Goal: Task Accomplishment & Management: Complete application form

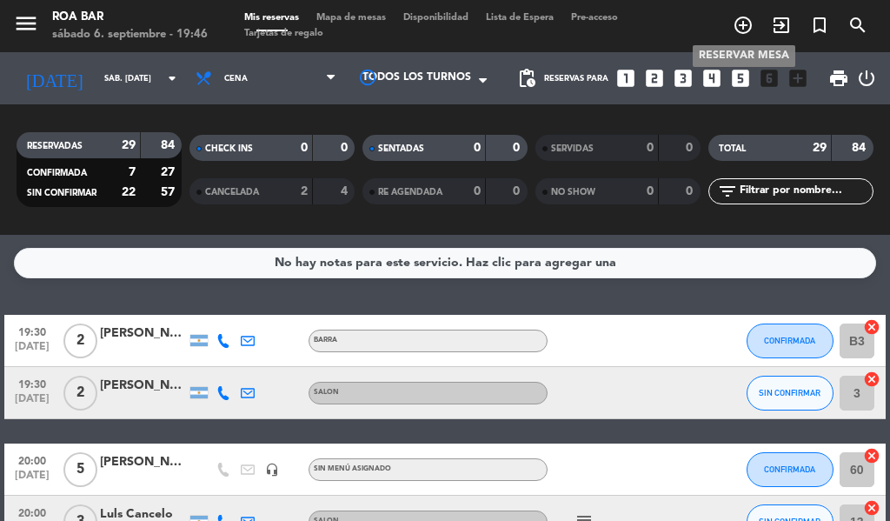
click at [744, 29] on icon "add_circle_outline" at bounding box center [743, 25] width 21 height 21
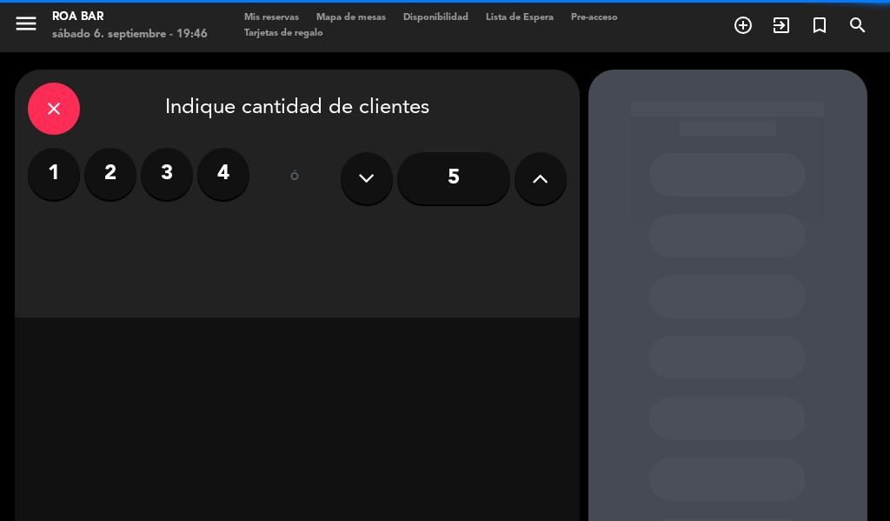
click at [542, 177] on icon at bounding box center [540, 178] width 17 height 26
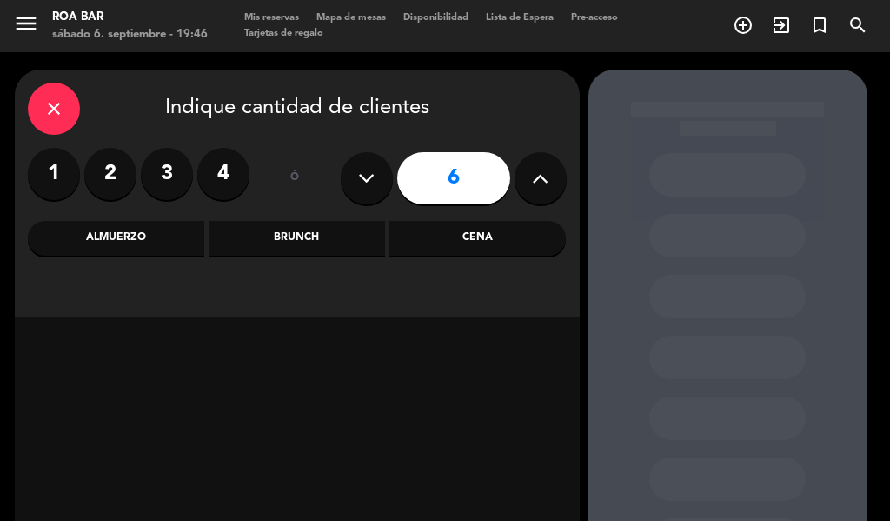
click at [444, 240] on div "Cena" at bounding box center [477, 238] width 176 height 35
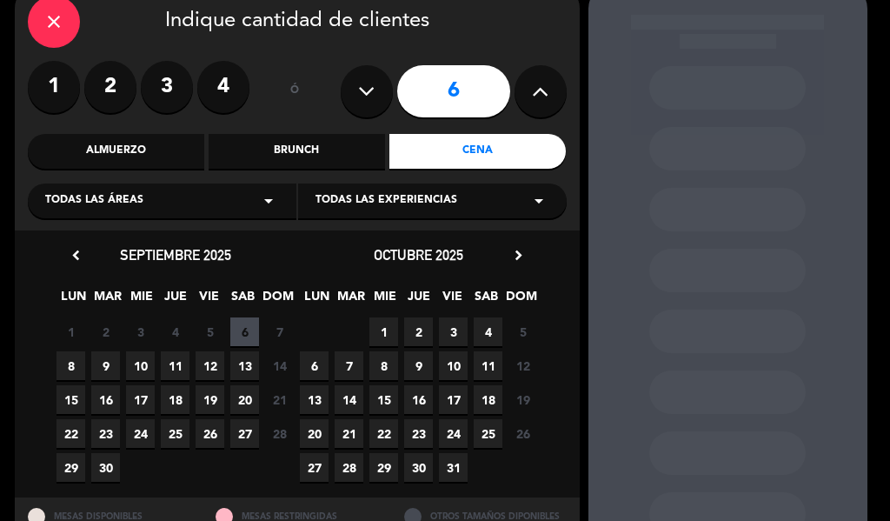
scroll to position [155, 0]
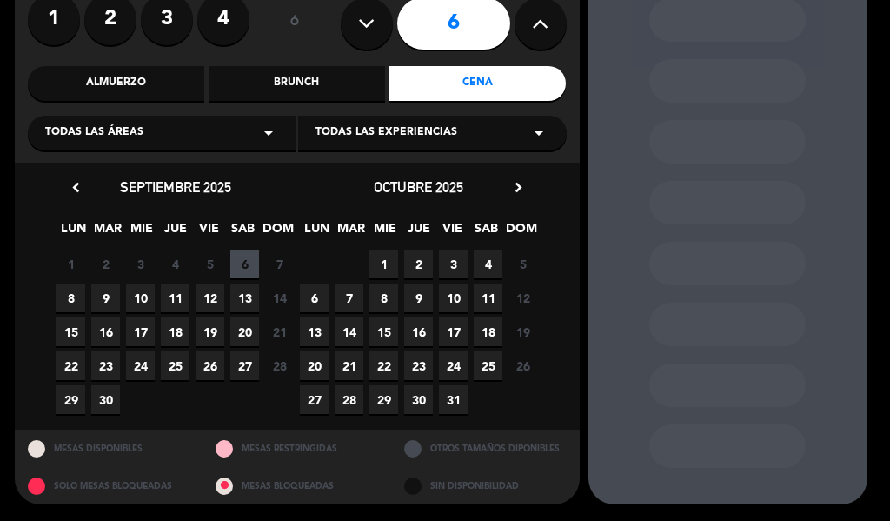
click at [71, 300] on span "8" at bounding box center [71, 297] width 29 height 29
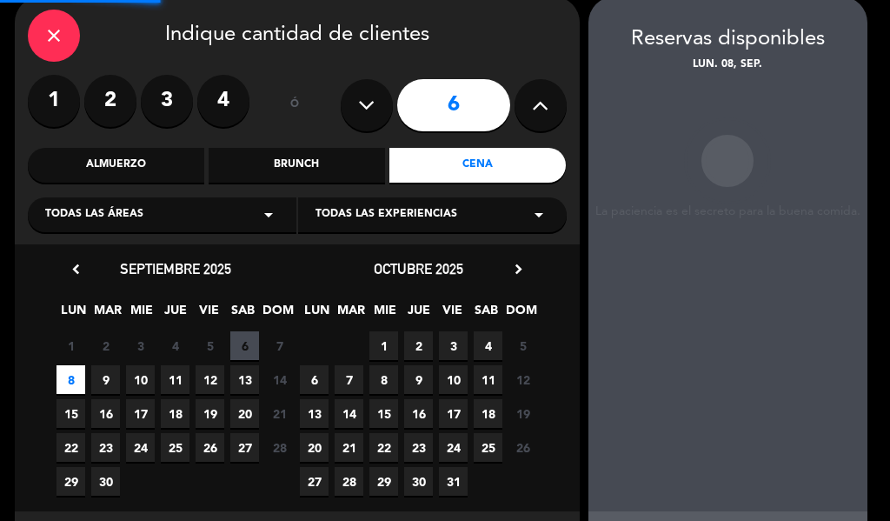
scroll to position [70, 0]
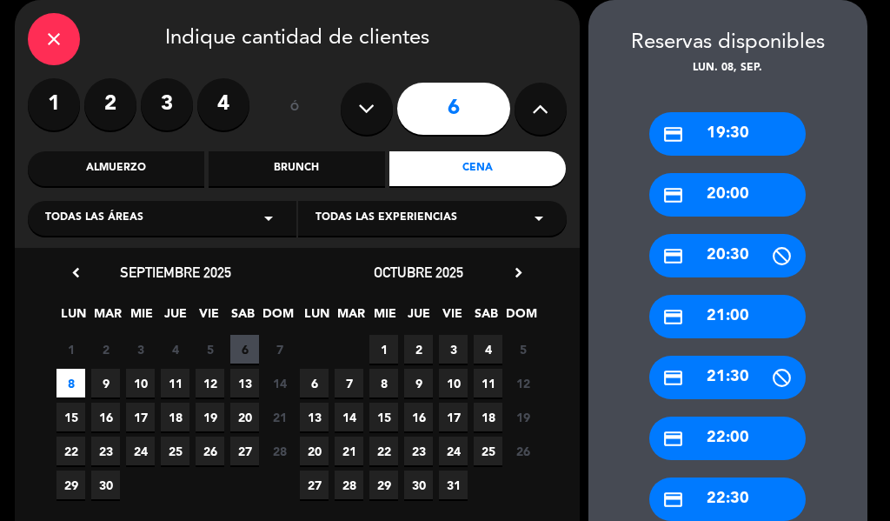
click at [735, 371] on div "credit_card 21:30" at bounding box center [727, 377] width 156 height 43
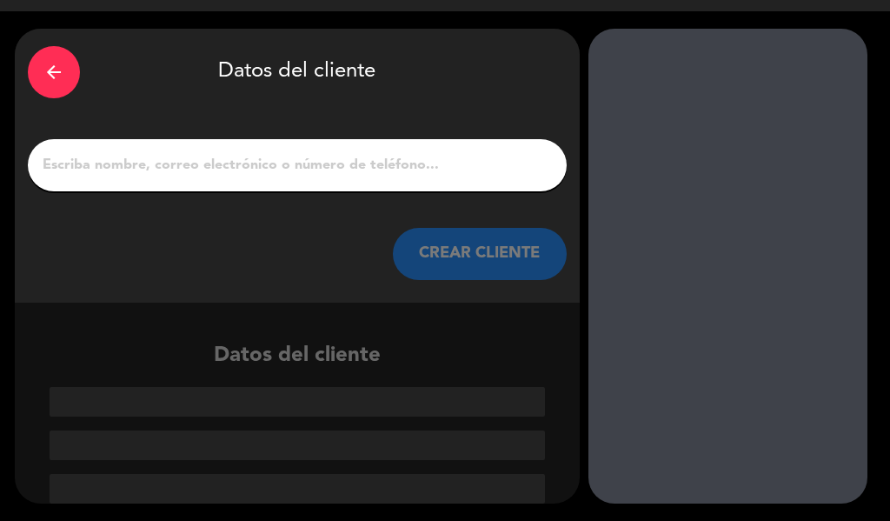
scroll to position [41, 0]
click at [325, 144] on div at bounding box center [297, 165] width 539 height 52
click at [323, 170] on input "1" at bounding box center [297, 165] width 513 height 24
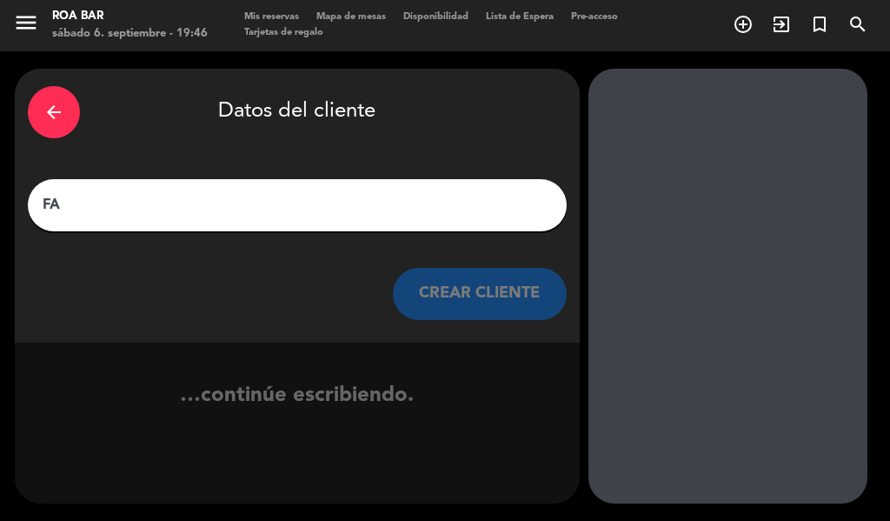
type input "F"
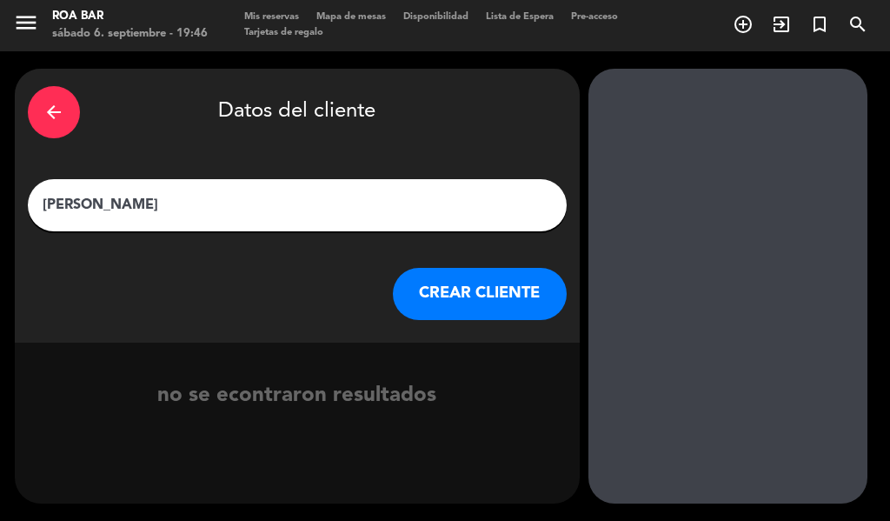
type input "[PERSON_NAME]"
click at [443, 308] on button "CREAR CLIENTE" at bounding box center [480, 294] width 174 height 52
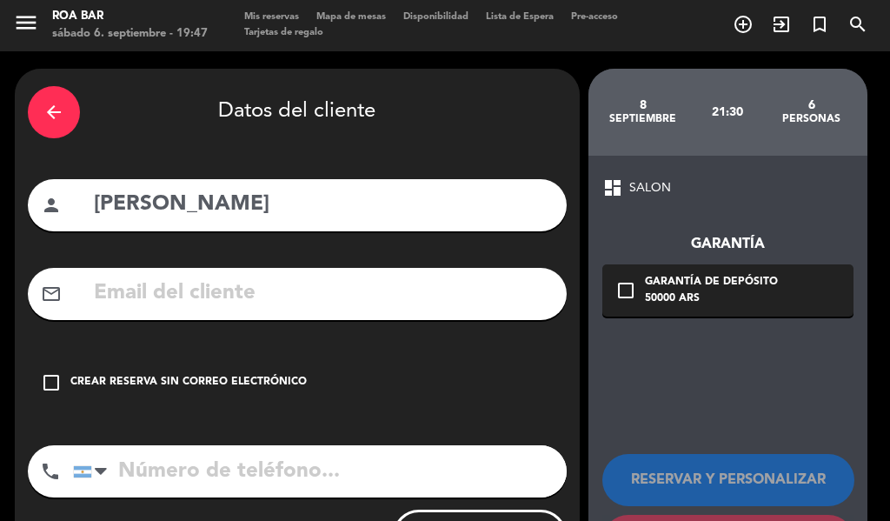
click at [239, 309] on input "text" at bounding box center [323, 294] width 462 height 36
click at [160, 465] on input "tel" at bounding box center [320, 471] width 494 height 52
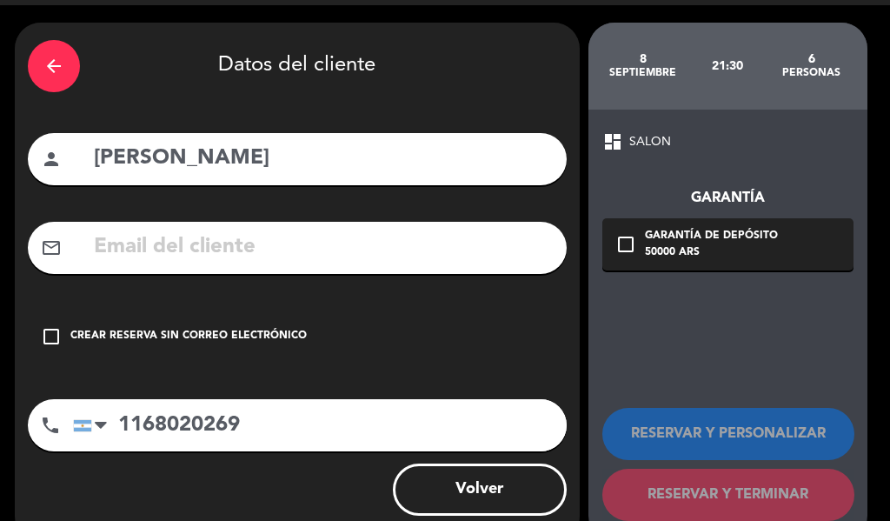
scroll to position [85, 0]
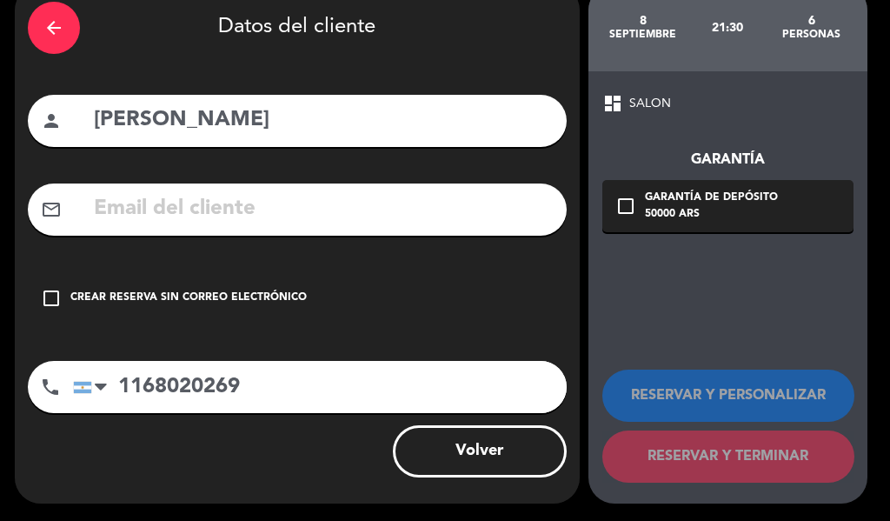
type input "1168020269"
click at [623, 204] on icon "check_box_outline_blank" at bounding box center [626, 206] width 21 height 21
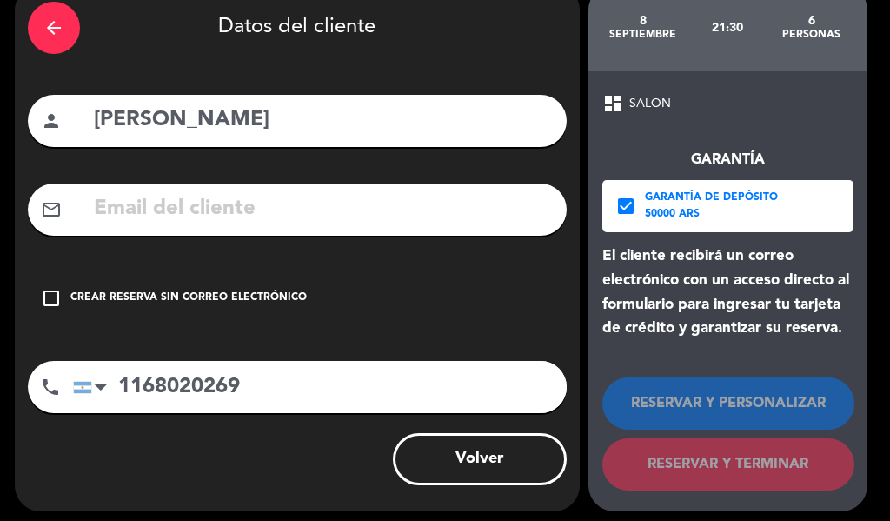
click at [632, 201] on icon "check_box" at bounding box center [626, 206] width 21 height 21
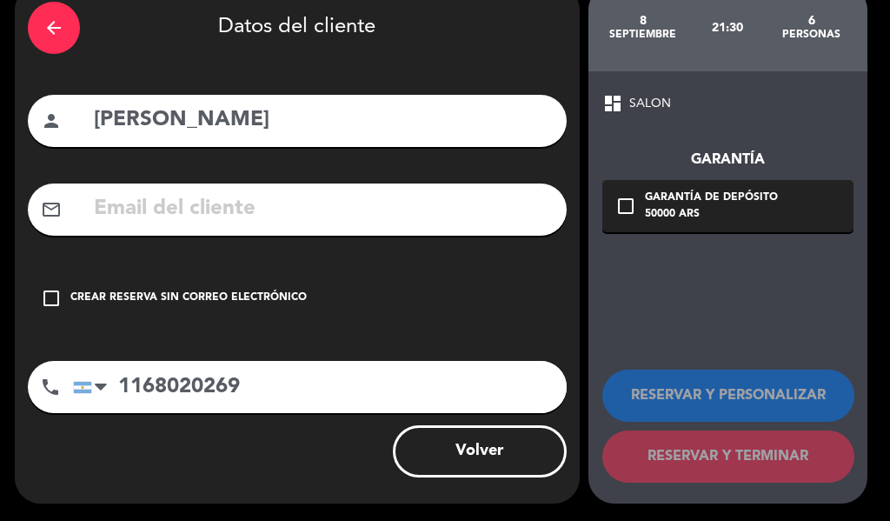
click at [47, 289] on icon "check_box_outline_blank" at bounding box center [51, 298] width 21 height 21
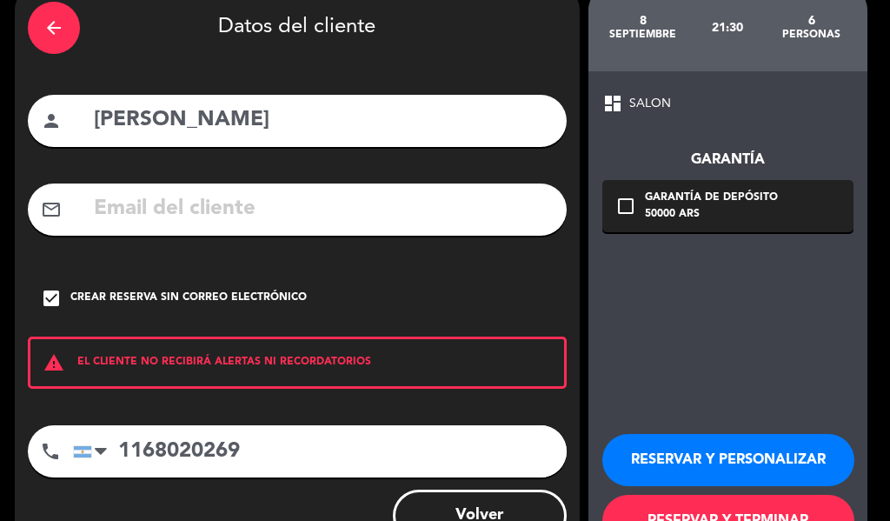
scroll to position [150, 0]
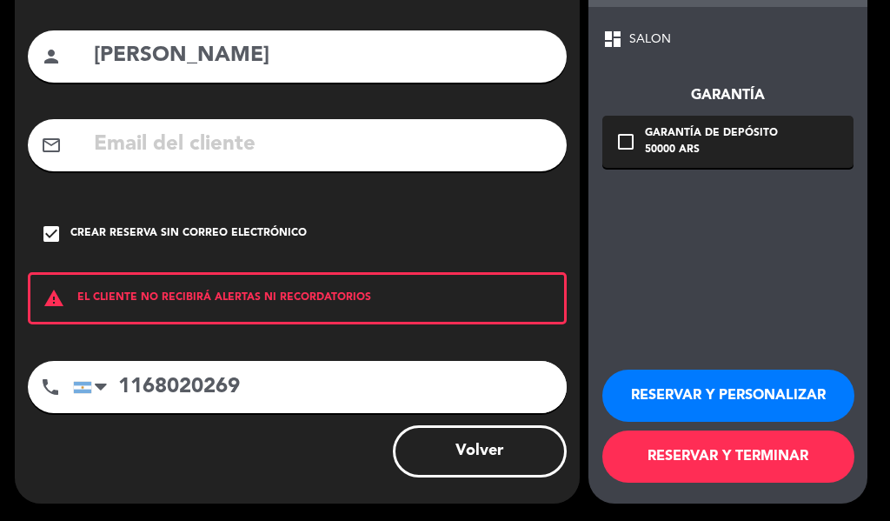
click at [735, 387] on button "RESERVAR Y PERSONALIZAR" at bounding box center [728, 395] width 252 height 52
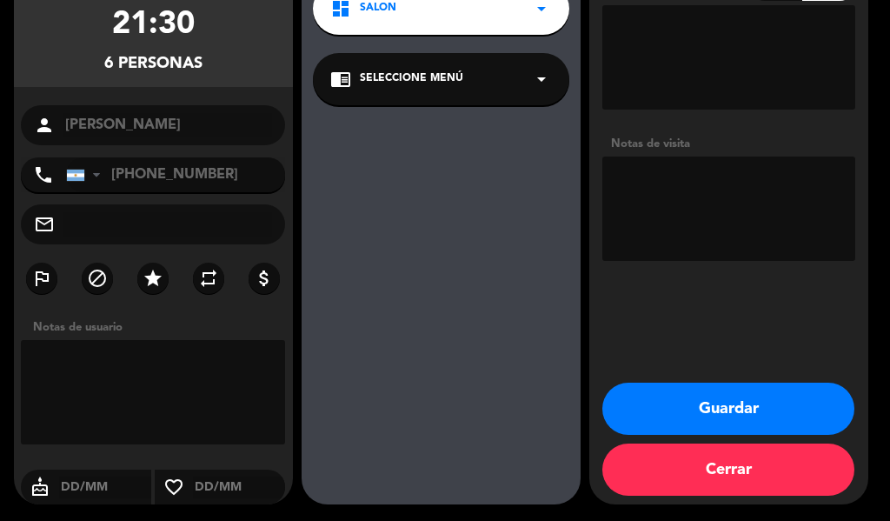
scroll to position [175, 0]
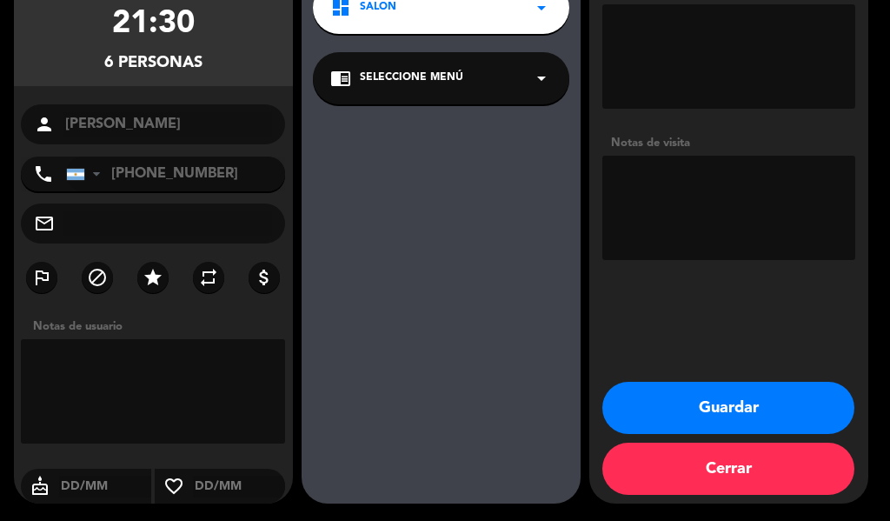
click at [150, 370] on textarea at bounding box center [153, 391] width 265 height 104
type textarea "TIENE SEÑA 50.000 MP"
click at [676, 403] on button "Guardar" at bounding box center [728, 408] width 252 height 52
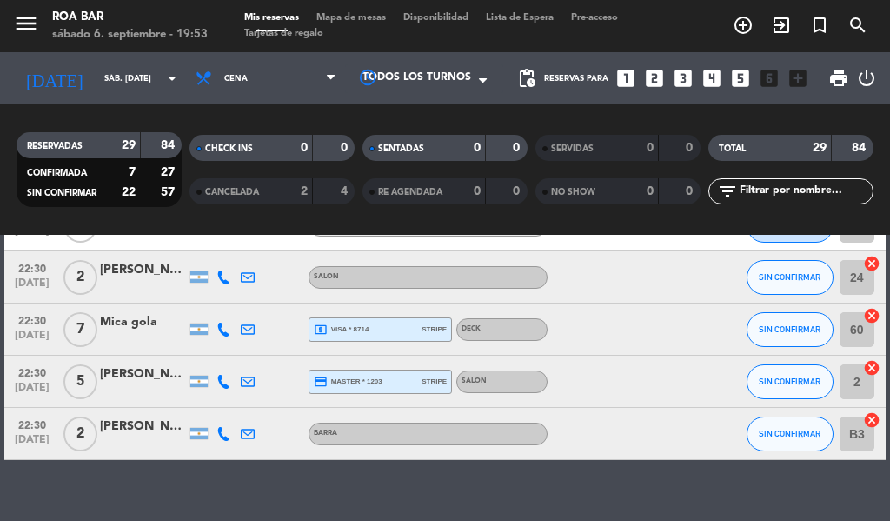
scroll to position [1491, 0]
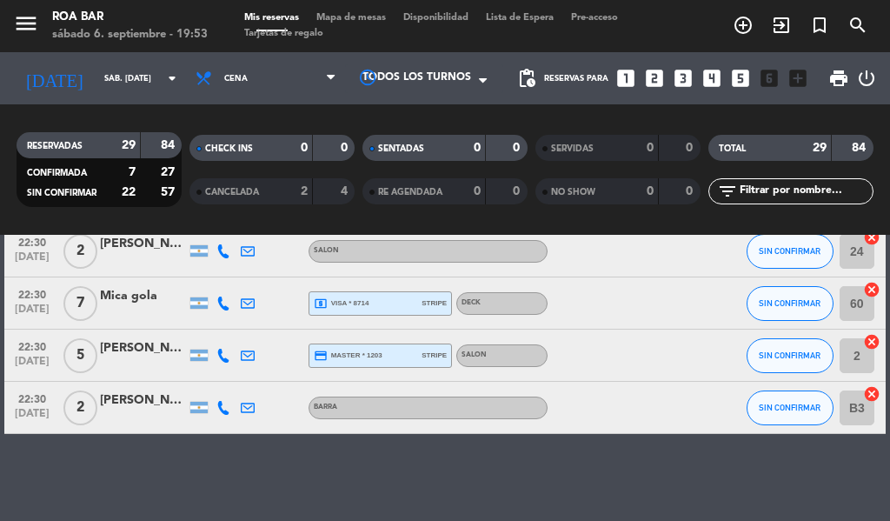
click at [119, 311] on div at bounding box center [143, 313] width 87 height 14
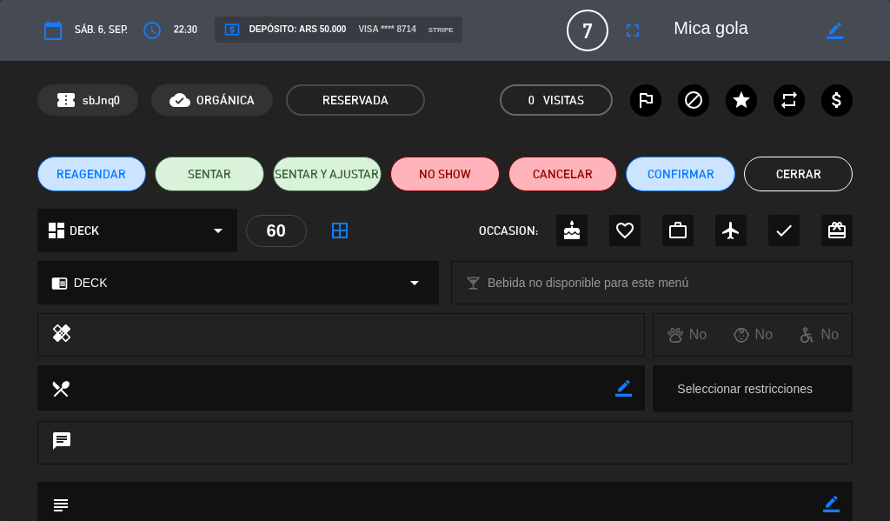
click at [761, 163] on button "Cerrar" at bounding box center [799, 173] width 110 height 35
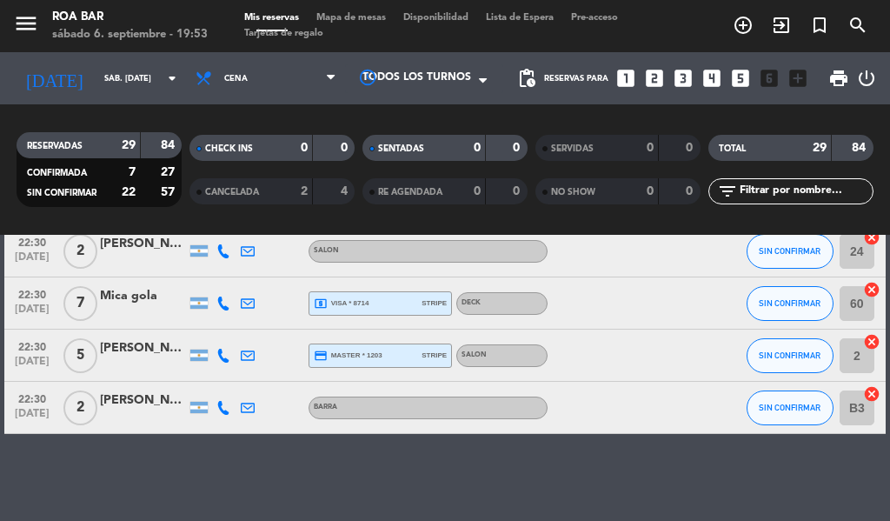
click at [129, 317] on div at bounding box center [143, 313] width 87 height 14
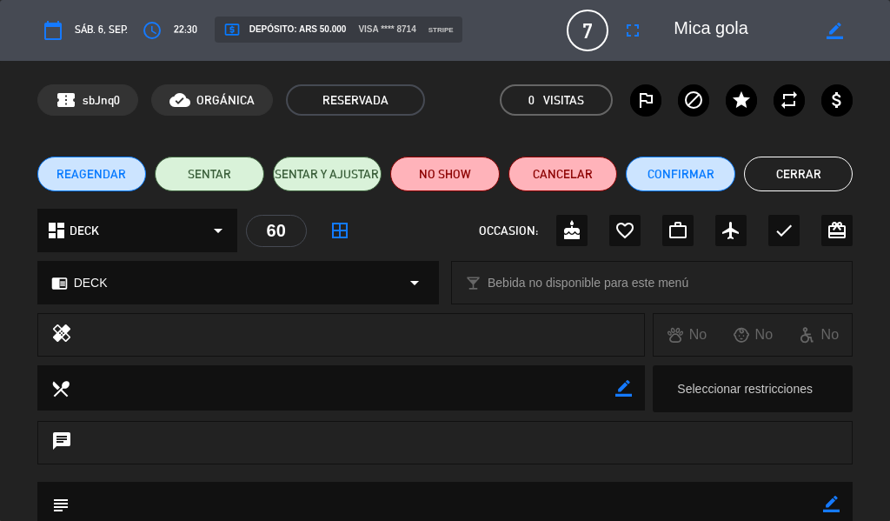
click at [802, 171] on button "Cerrar" at bounding box center [799, 173] width 110 height 35
